Goal: Task Accomplishment & Management: Use online tool/utility

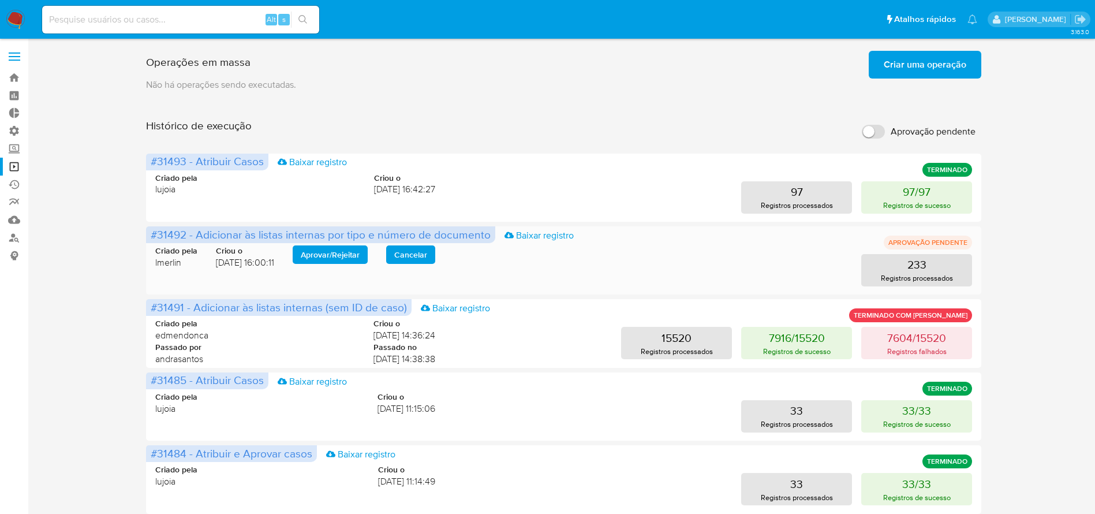
click at [325, 253] on span "Aprovar / Rejeitar" at bounding box center [330, 254] width 59 height 16
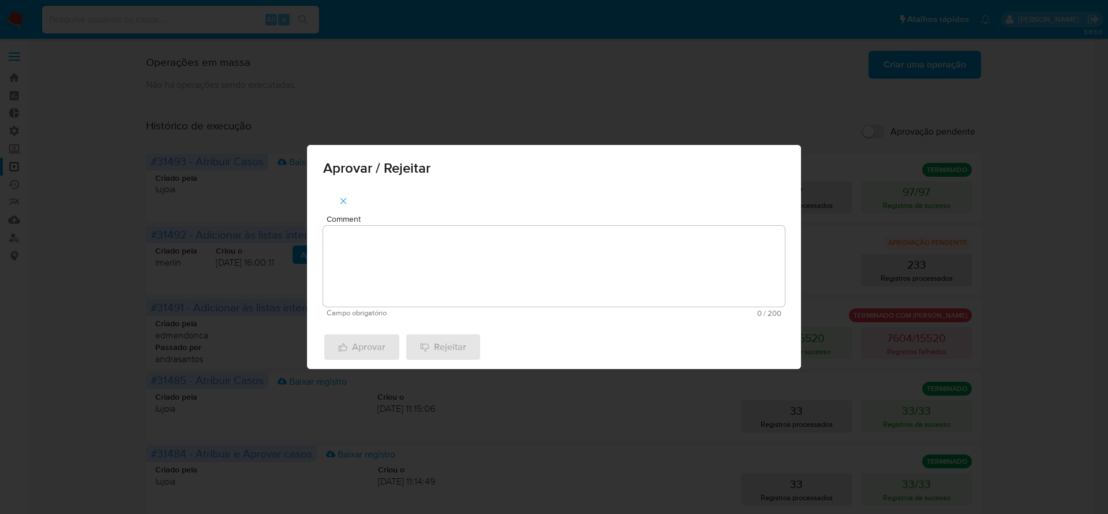
click at [363, 258] on textarea "Comment" at bounding box center [554, 266] width 462 height 81
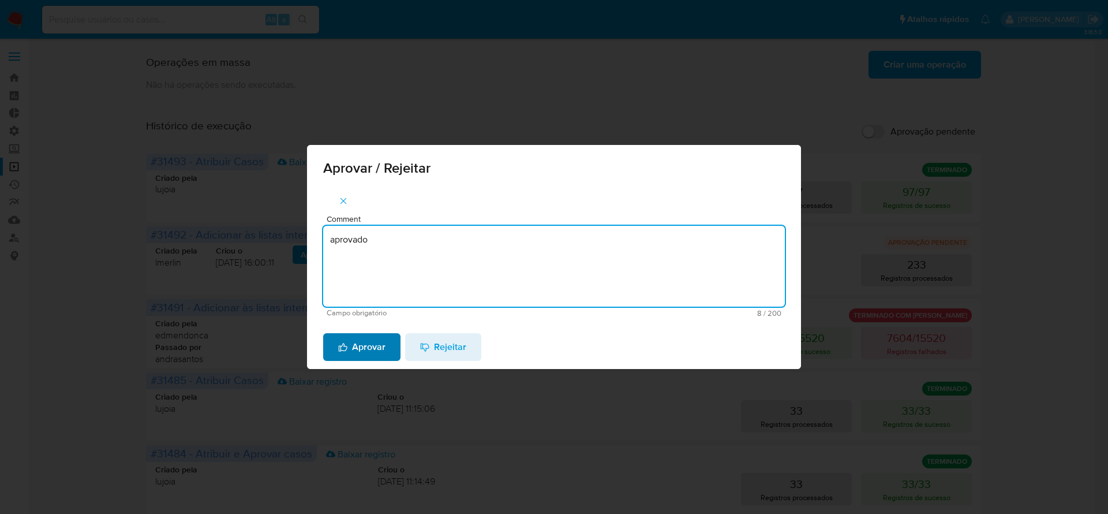
type textarea "aprovado"
click at [353, 350] on span "Aprovar" at bounding box center [361, 346] width 47 height 25
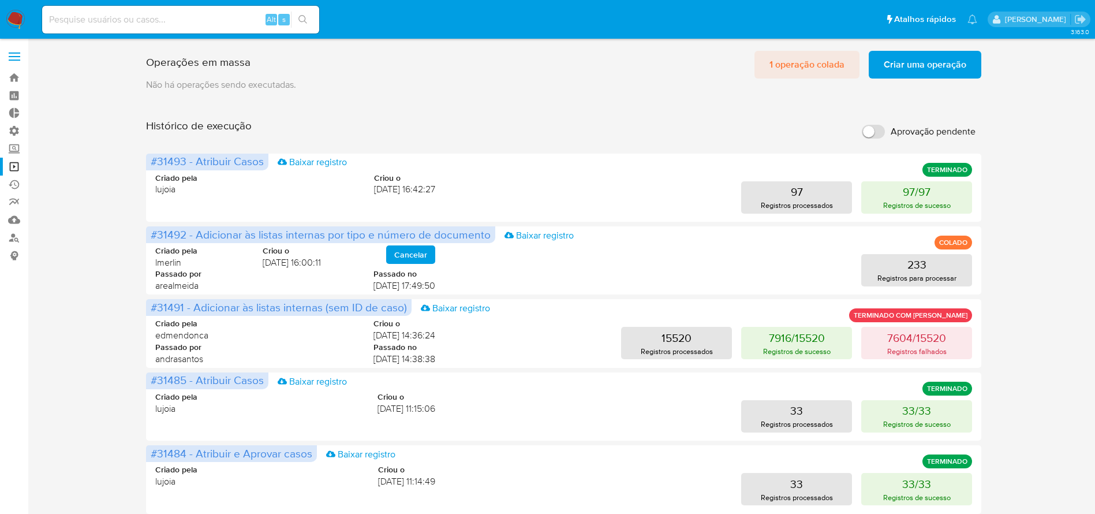
click at [798, 68] on span "1 operação colada" at bounding box center [807, 64] width 75 height 25
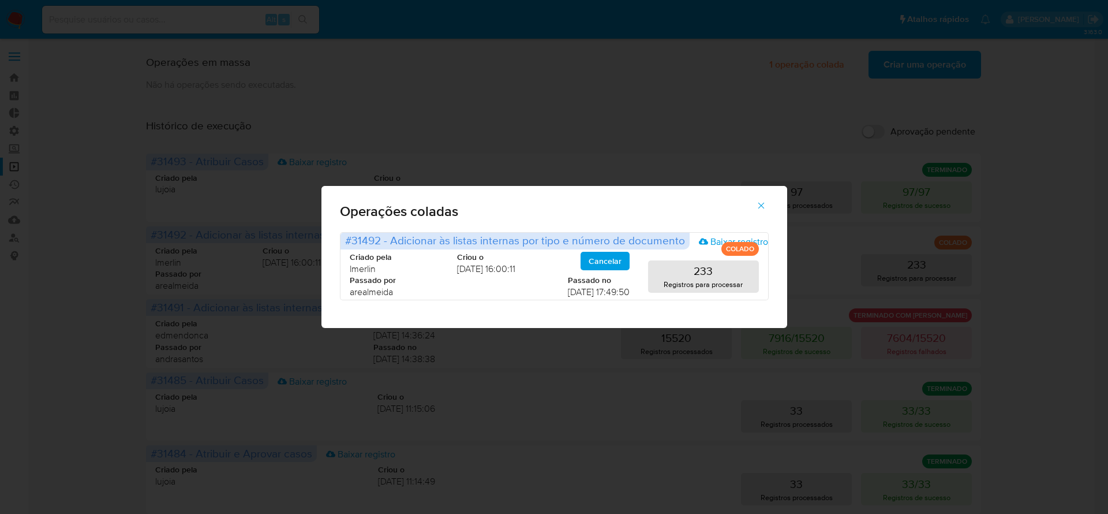
click at [762, 201] on icon "button" at bounding box center [761, 205] width 10 height 10
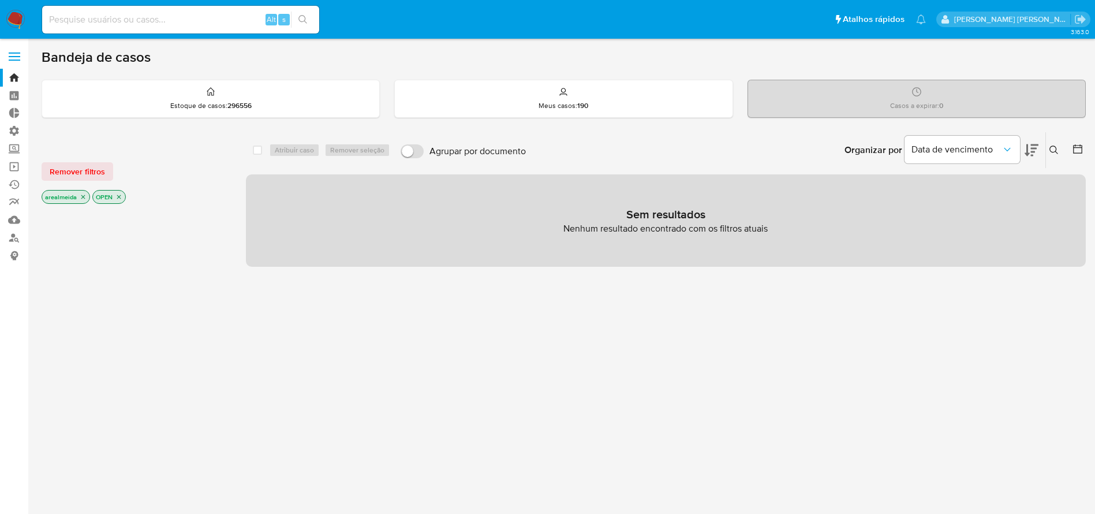
click at [85, 197] on icon "close-filter" at bounding box center [83, 196] width 7 height 7
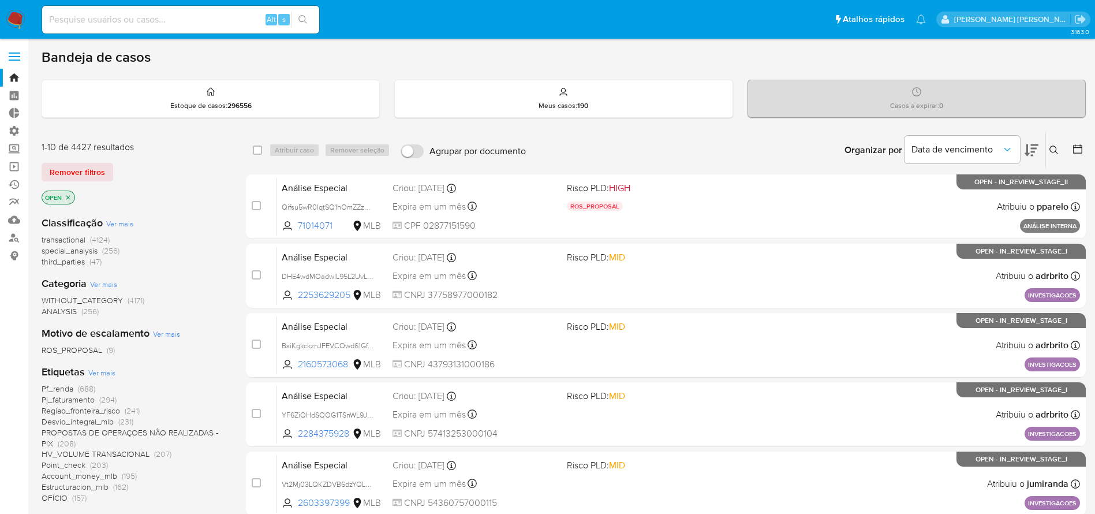
click at [73, 196] on p "OPEN" at bounding box center [58, 197] width 32 height 13
click at [68, 194] on icon "close-filter" at bounding box center [68, 197] width 7 height 7
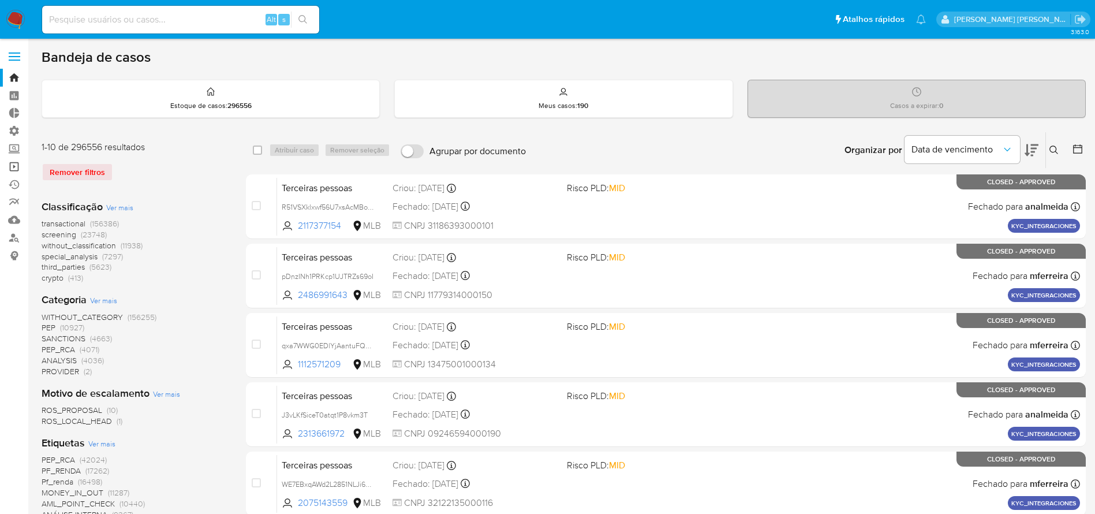
click at [13, 167] on link "Operações em massa" at bounding box center [68, 167] width 137 height 18
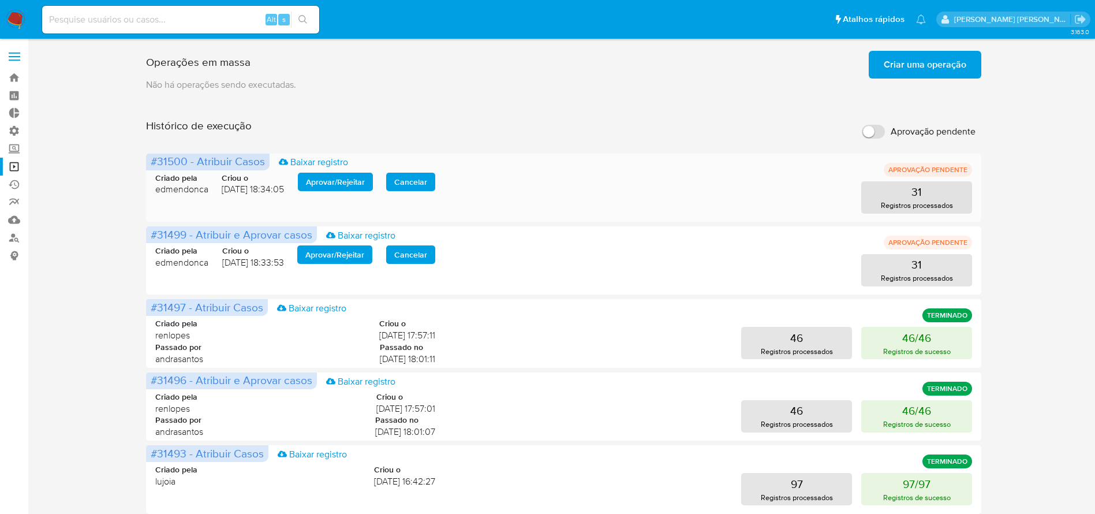
click at [334, 190] on span "Aprovar / Rejeitar" at bounding box center [335, 182] width 59 height 16
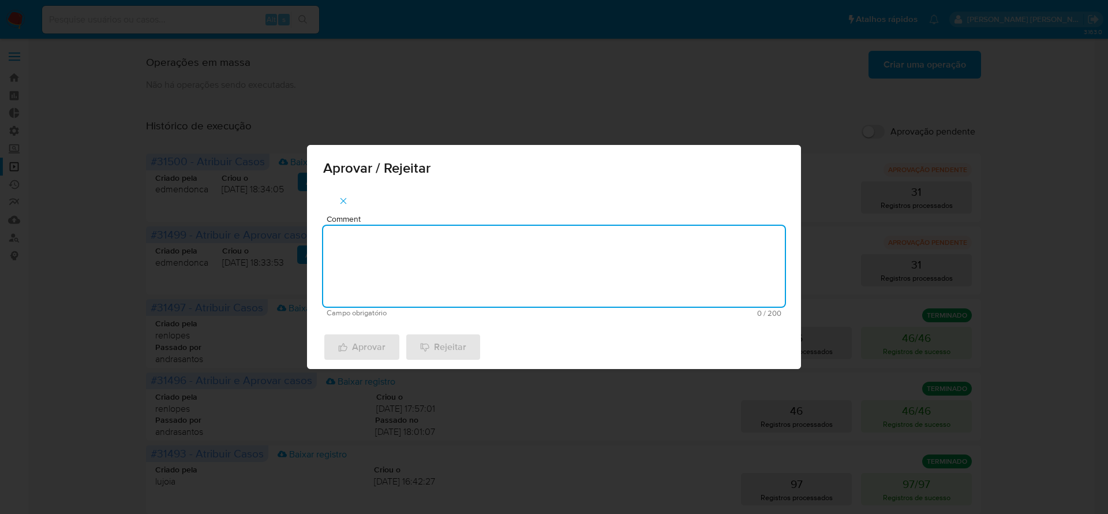
click at [357, 229] on textarea "Comment" at bounding box center [554, 266] width 462 height 81
type textarea "aprovado"
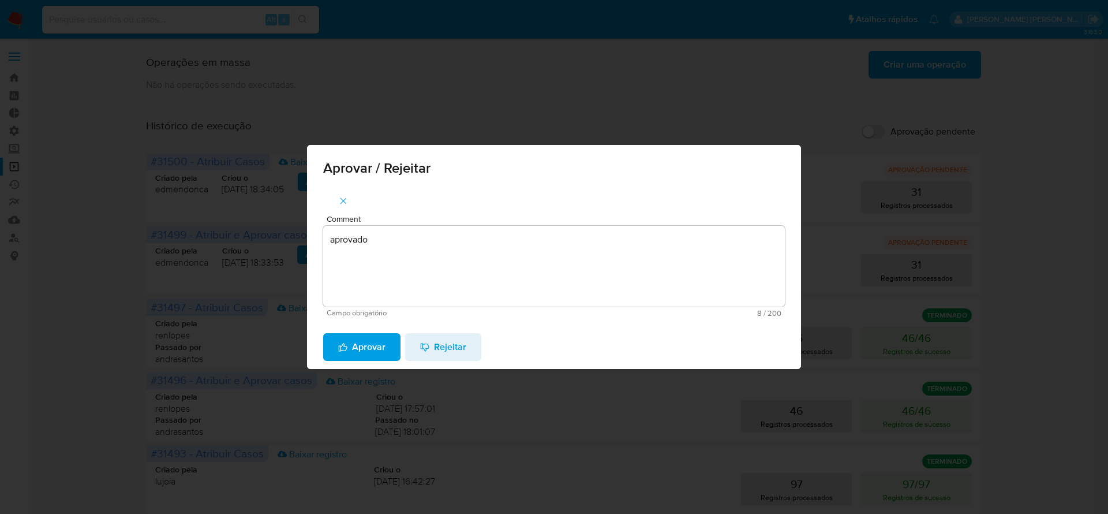
click at [342, 356] on span "Aprovar" at bounding box center [361, 346] width 47 height 25
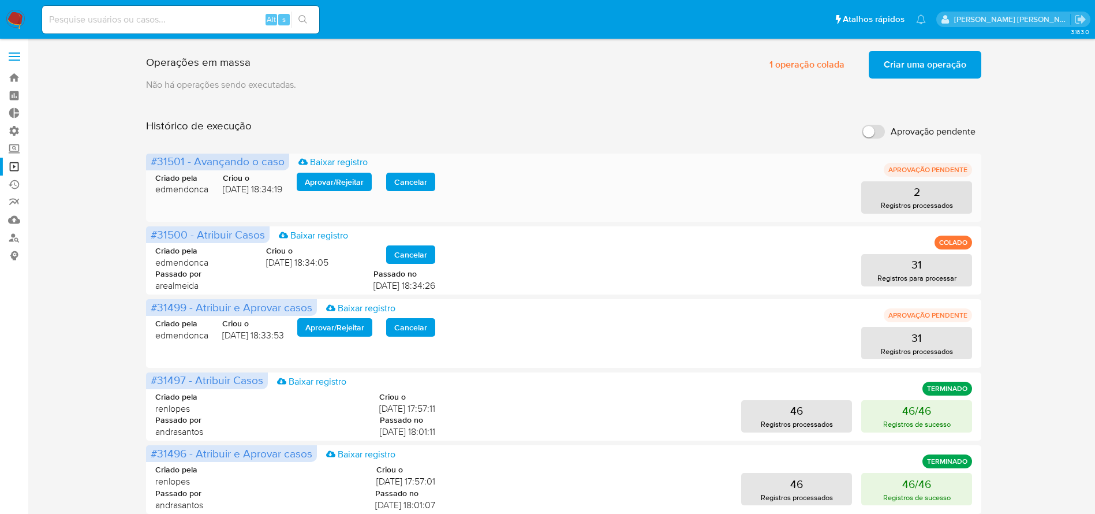
click at [339, 180] on span "Aprovar / Rejeitar" at bounding box center [334, 182] width 59 height 16
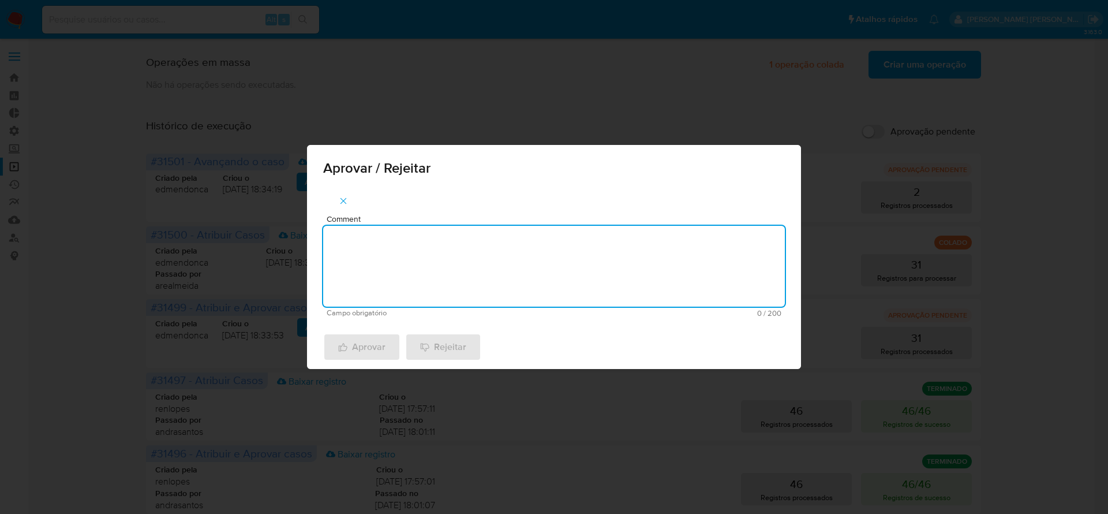
click at [442, 234] on textarea "Comment" at bounding box center [554, 266] width 462 height 81
type textarea "aprovado"
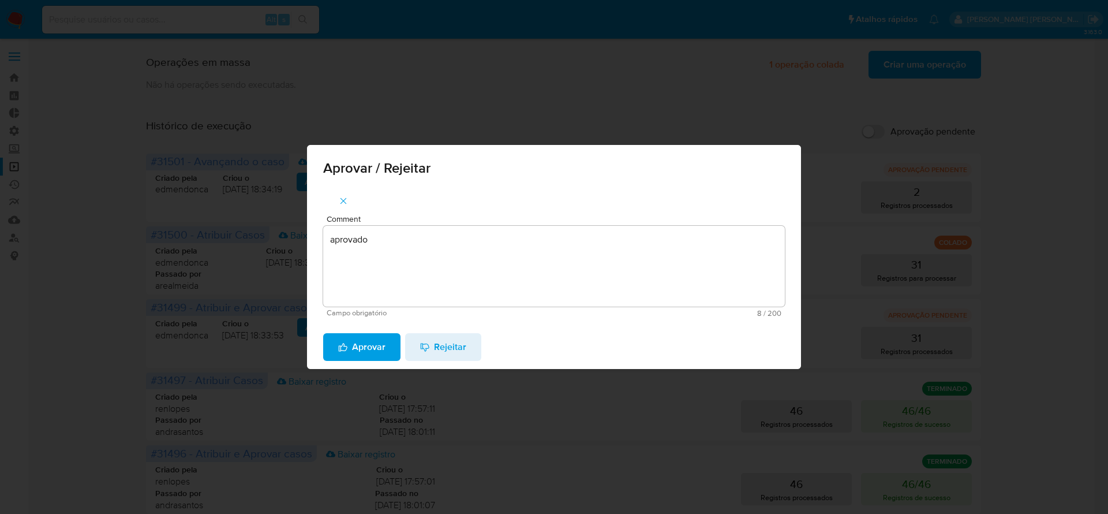
click at [358, 348] on span "Aprovar" at bounding box center [361, 346] width 47 height 25
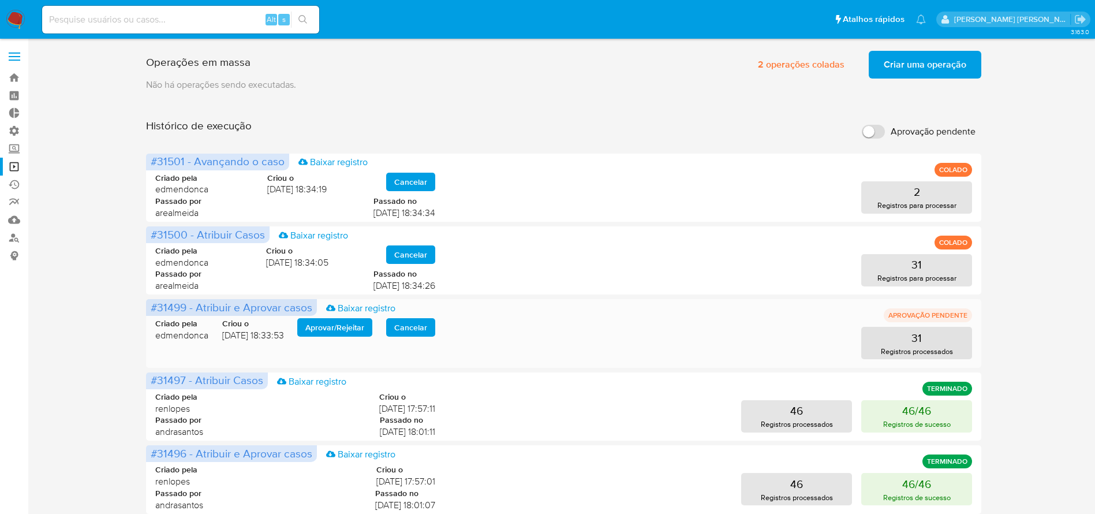
click at [333, 327] on span "Aprovar / Rejeitar" at bounding box center [334, 327] width 59 height 16
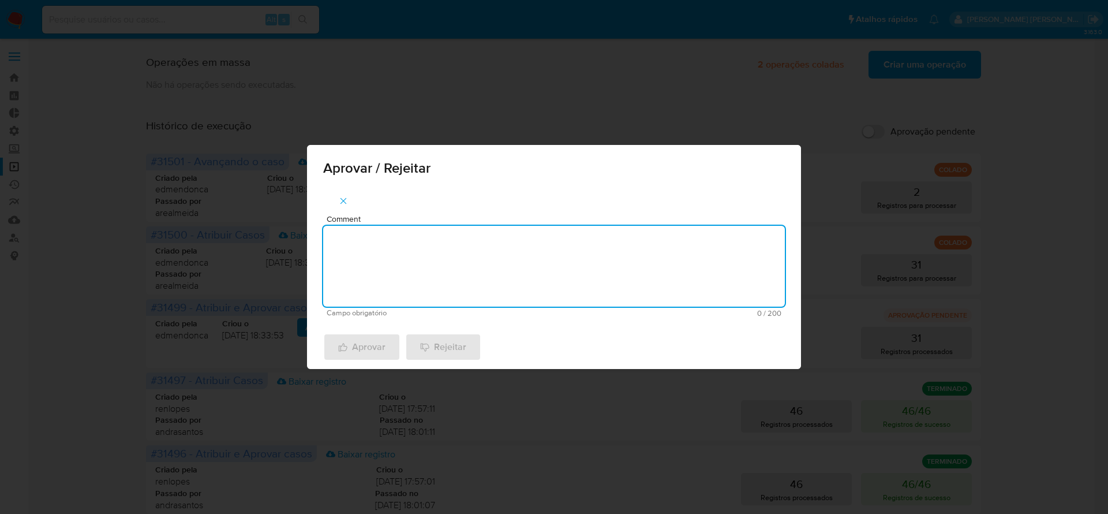
click at [472, 264] on textarea "Comment" at bounding box center [554, 266] width 462 height 81
type textarea "aprovado"
click at [360, 356] on span "Aprovar" at bounding box center [361, 346] width 47 height 25
